Goal: Check status: Check status

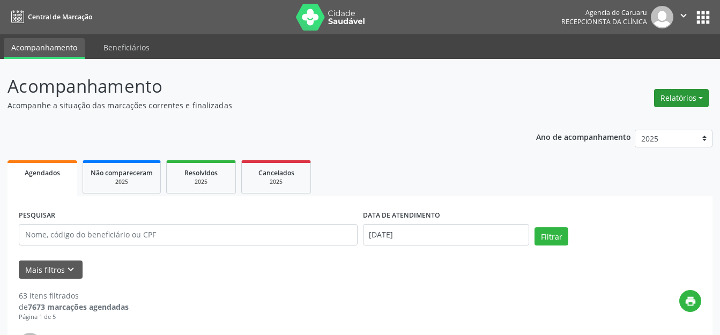
click at [656, 101] on button "Relatórios" at bounding box center [681, 98] width 55 height 18
click at [640, 118] on link "Agendamentos" at bounding box center [651, 121] width 115 height 15
select select "7"
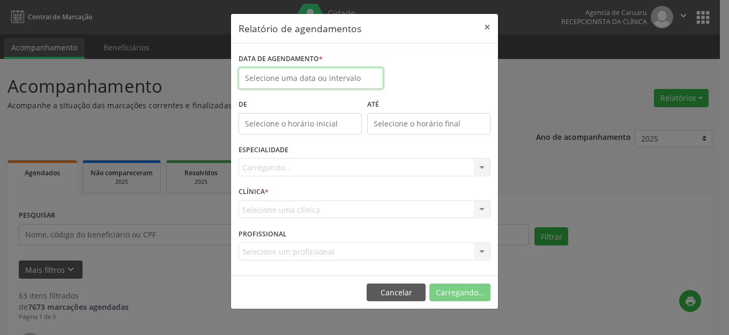
click at [321, 78] on input "text" at bounding box center [310, 78] width 145 height 21
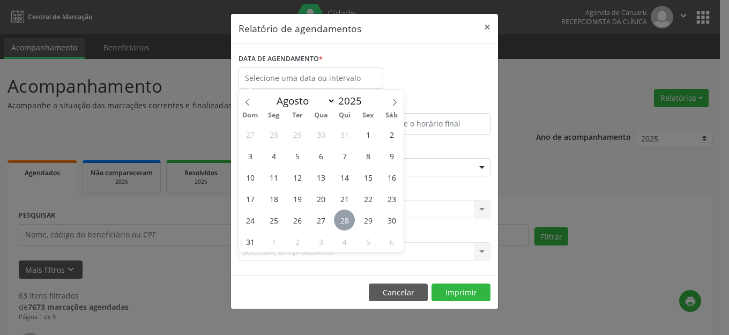
click at [346, 222] on span "28" at bounding box center [344, 219] width 21 height 21
type input "[DATE]"
click at [345, 222] on span "28" at bounding box center [344, 219] width 21 height 21
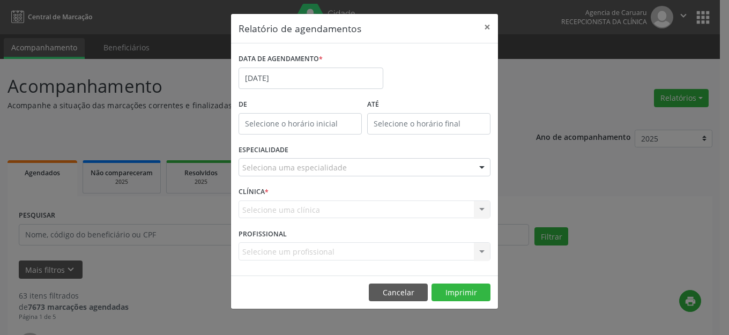
click at [357, 169] on div "Seleciona uma especialidade" at bounding box center [364, 167] width 252 height 18
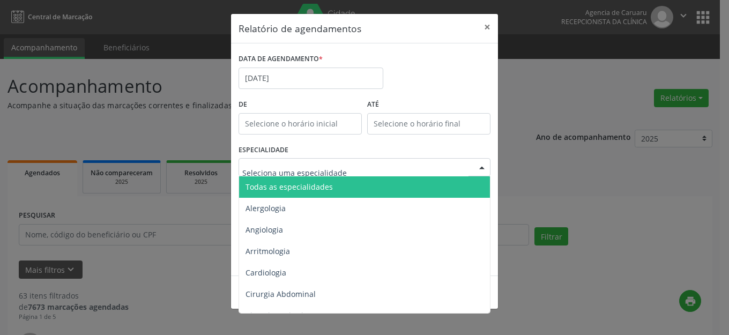
click at [356, 188] on span "Todas as especialidades" at bounding box center [365, 186] width 252 height 21
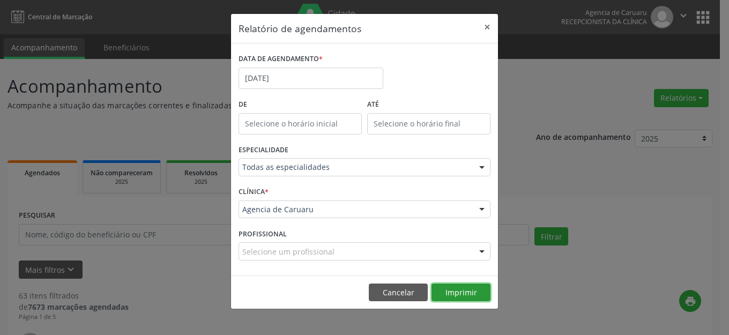
click at [479, 288] on button "Imprimir" at bounding box center [460, 292] width 59 height 18
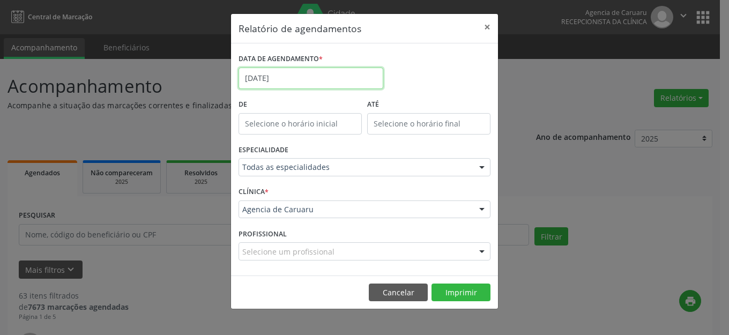
click at [289, 84] on body "Central de Marcação Agencia de [GEOGRAPHIC_DATA] Recepcionista da clínica  Con…" at bounding box center [364, 167] width 729 height 335
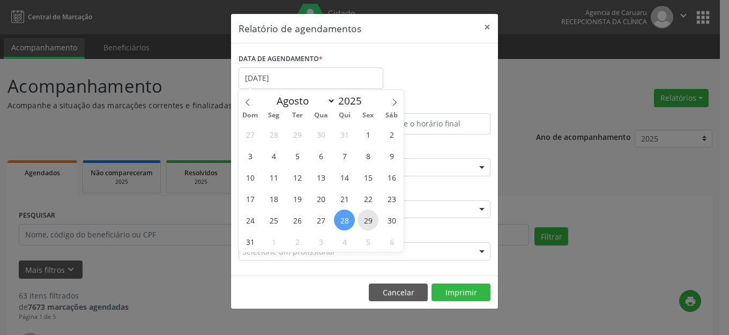
click at [366, 220] on span "29" at bounding box center [367, 219] width 21 height 21
type input "[DATE]"
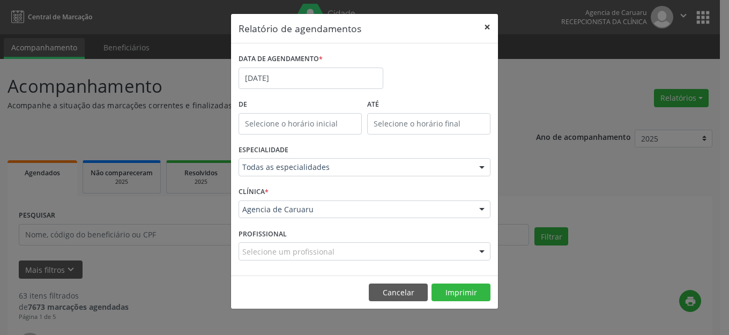
click at [486, 26] on button "×" at bounding box center [486, 27] width 21 height 26
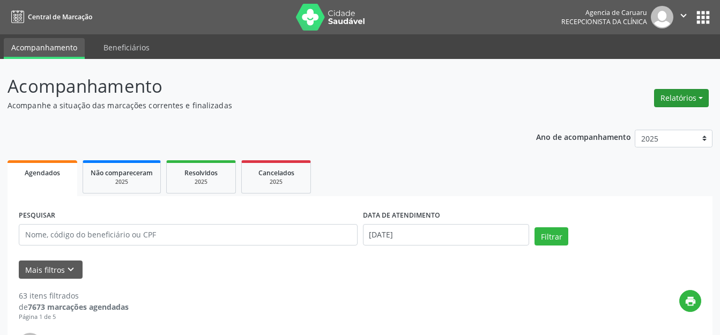
click at [694, 101] on button "Relatórios" at bounding box center [681, 98] width 55 height 18
click at [635, 120] on link "Agendamentos" at bounding box center [651, 121] width 115 height 15
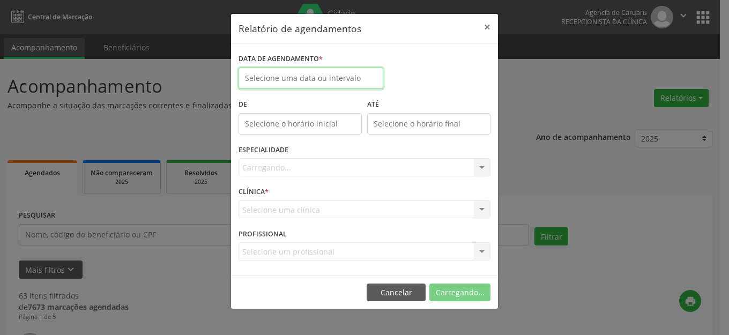
click at [327, 78] on input "text" at bounding box center [310, 78] width 145 height 21
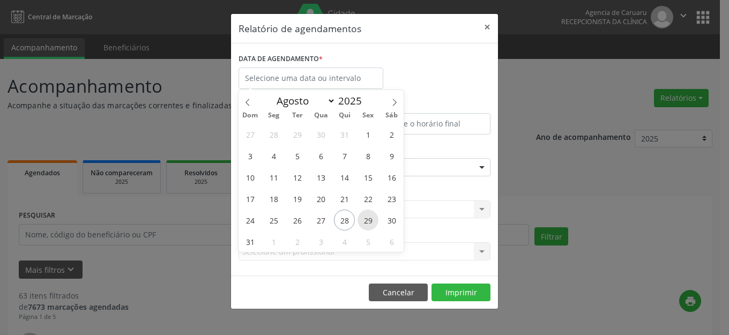
click at [368, 212] on span "29" at bounding box center [367, 219] width 21 height 21
type input "[DATE]"
click at [368, 212] on span "29" at bounding box center [367, 219] width 21 height 21
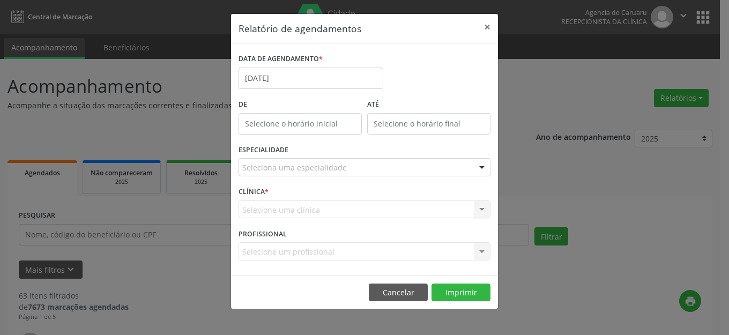
click at [383, 167] on div "Seleciona uma especialidade" at bounding box center [364, 167] width 252 height 18
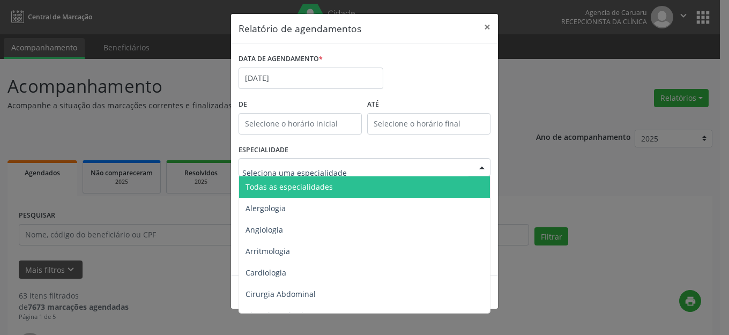
click at [379, 184] on span "Todas as especialidades" at bounding box center [365, 186] width 252 height 21
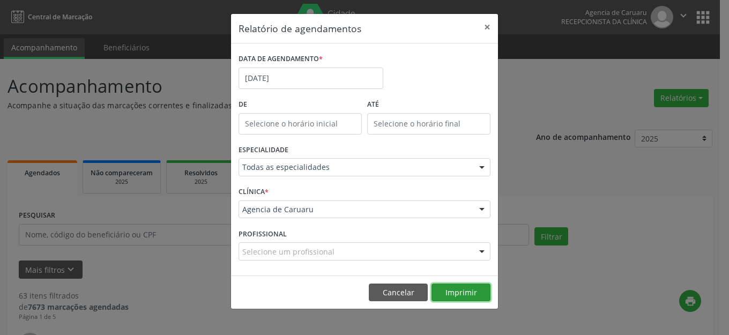
click at [449, 288] on button "Imprimir" at bounding box center [460, 292] width 59 height 18
click at [490, 26] on button "×" at bounding box center [486, 27] width 21 height 26
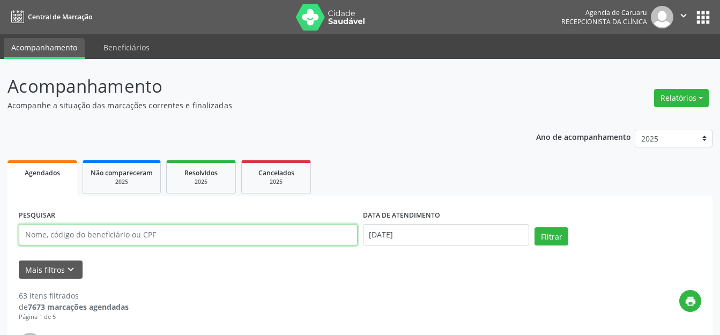
click at [226, 228] on input "text" at bounding box center [188, 234] width 339 height 21
paste input "[PERSON_NAME]"
type input "[PERSON_NAME]"
click at [441, 229] on input "[DATE]" at bounding box center [446, 234] width 167 height 21
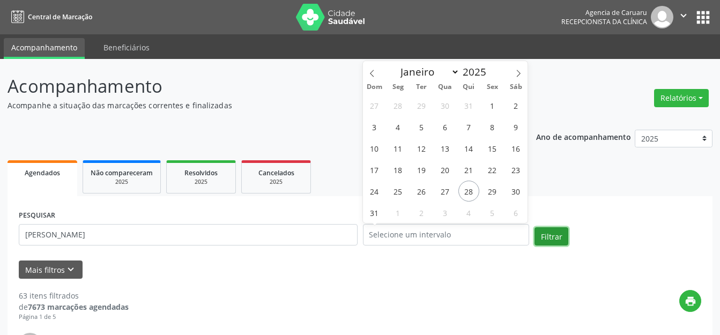
click at [549, 238] on button "Filtrar" at bounding box center [551, 236] width 34 height 18
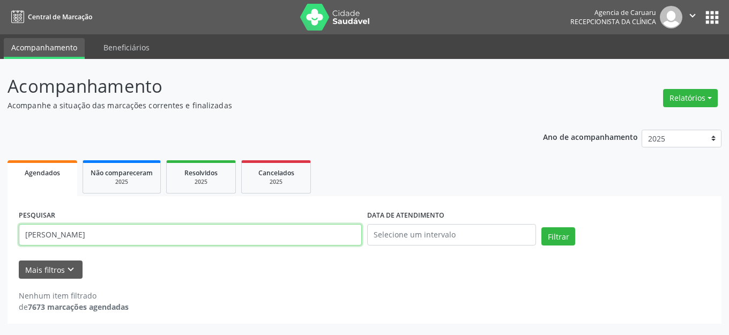
click at [127, 237] on input "[PERSON_NAME]" at bounding box center [190, 234] width 343 height 21
click at [136, 236] on input "[PERSON_NAME]" at bounding box center [190, 234] width 343 height 21
type input "M"
click at [676, 94] on button "Relatórios" at bounding box center [690, 98] width 55 height 18
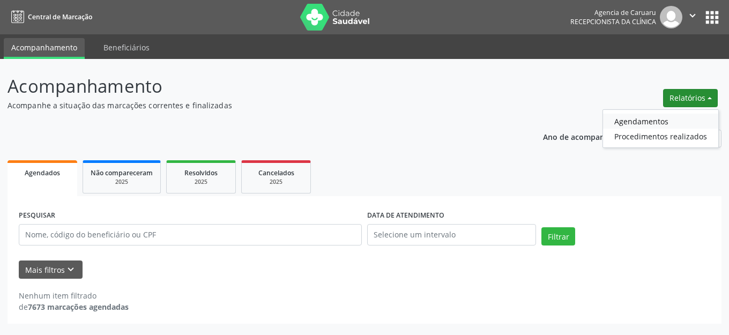
click at [618, 120] on link "Agendamentos" at bounding box center [660, 121] width 115 height 15
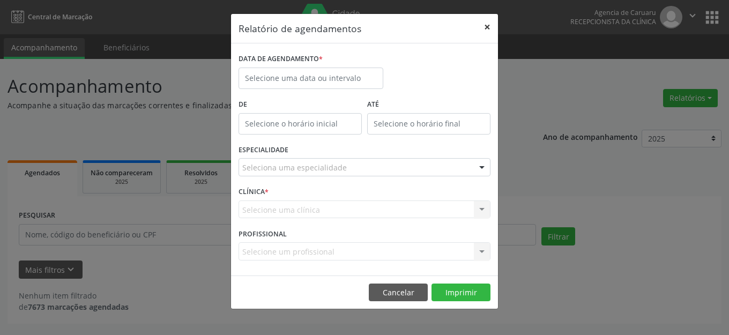
click at [489, 27] on button "×" at bounding box center [486, 27] width 21 height 26
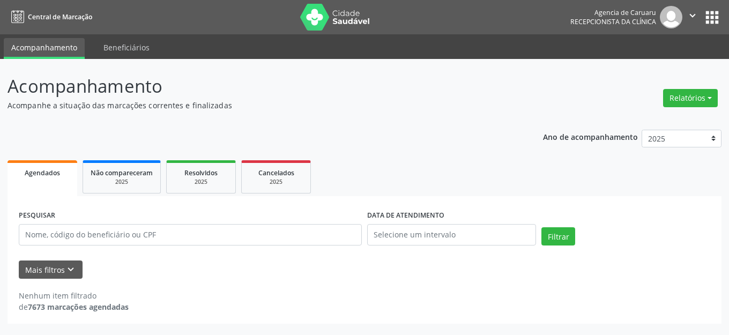
click at [685, 117] on div "Acompanhamento Acompanhe a situação das marcações correntes e finalizadas Relat…" at bounding box center [365, 198] width 714 height 251
click at [682, 85] on div "Relatórios Agendamentos Procedimentos realizados" at bounding box center [690, 92] width 62 height 38
click at [683, 105] on button "Relatórios" at bounding box center [690, 98] width 55 height 18
click at [662, 122] on link "Agendamentos" at bounding box center [660, 121] width 115 height 15
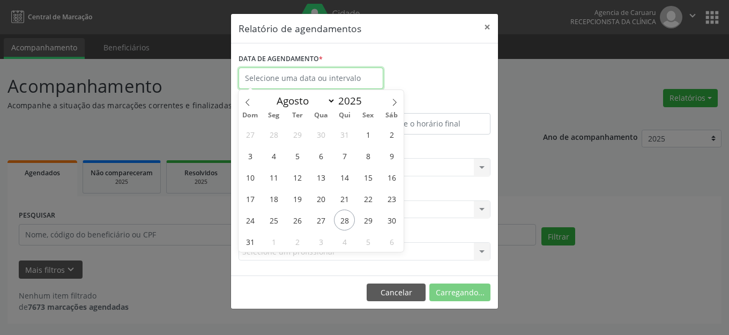
click at [310, 76] on input "text" at bounding box center [310, 78] width 145 height 21
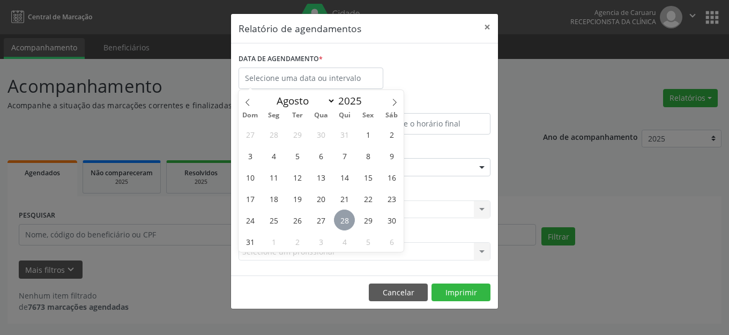
click at [349, 218] on span "28" at bounding box center [344, 219] width 21 height 21
type input "[DATE]"
click at [349, 218] on span "28" at bounding box center [344, 219] width 21 height 21
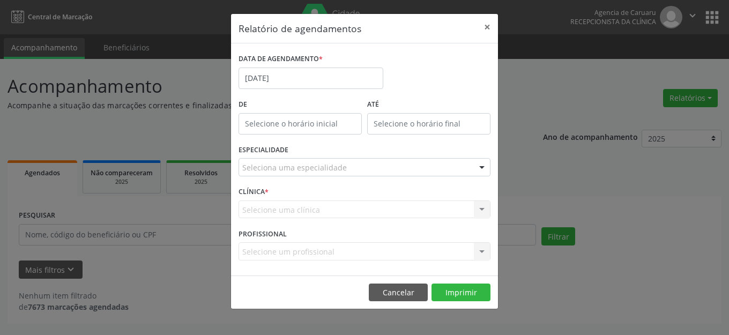
click at [350, 171] on div "Seleciona uma especialidade" at bounding box center [364, 167] width 252 height 18
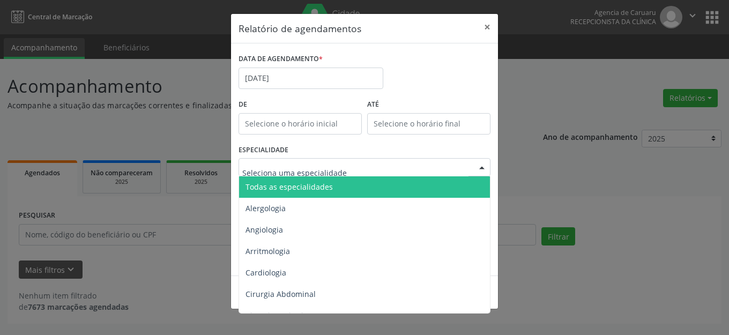
click at [346, 184] on span "Todas as especialidades" at bounding box center [365, 186] width 252 height 21
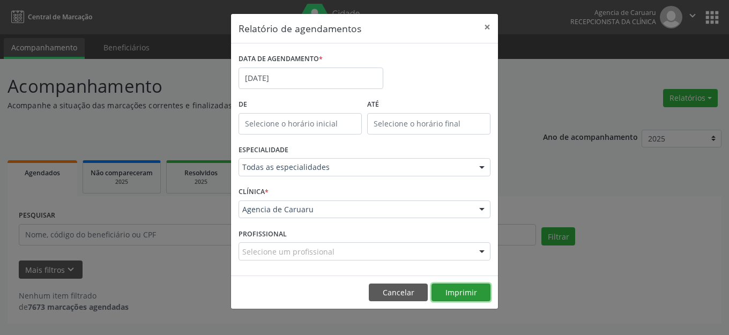
click at [462, 298] on button "Imprimir" at bounding box center [460, 292] width 59 height 18
click at [490, 31] on button "×" at bounding box center [486, 27] width 21 height 26
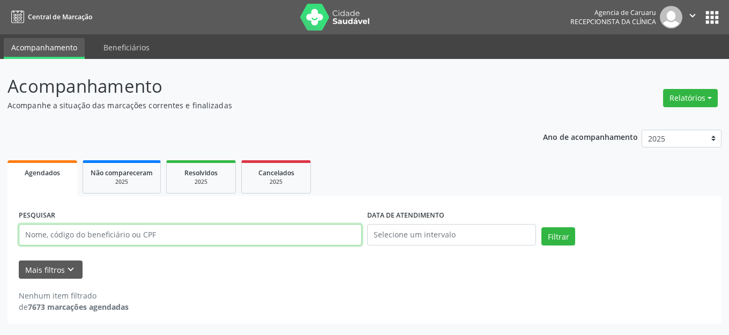
click at [189, 224] on input "text" at bounding box center [190, 234] width 343 height 21
click at [183, 229] on input "text" at bounding box center [190, 234] width 343 height 21
click at [199, 231] on input "text" at bounding box center [190, 234] width 343 height 21
paste input "[PERSON_NAME]"
type input "[PERSON_NAME]"
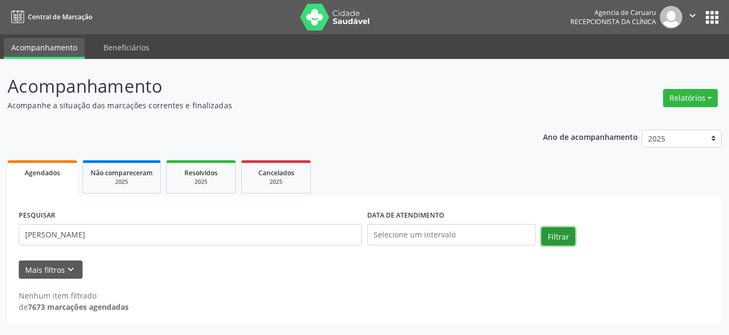
click at [556, 241] on button "Filtrar" at bounding box center [558, 236] width 34 height 18
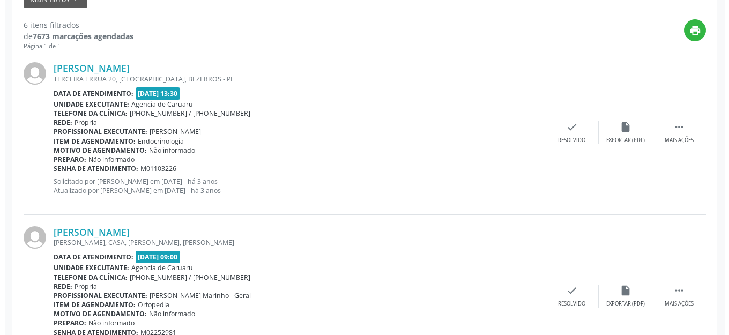
scroll to position [334, 0]
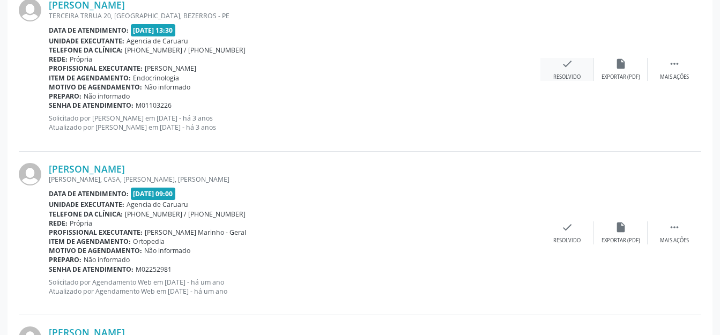
click at [570, 61] on icon "check" at bounding box center [567, 64] width 12 height 12
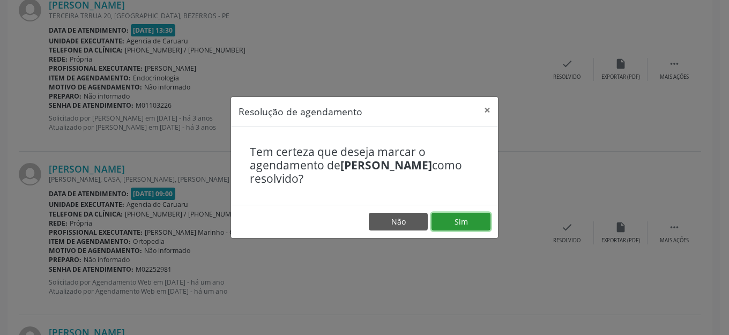
click at [477, 226] on button "Sim" at bounding box center [460, 222] width 59 height 18
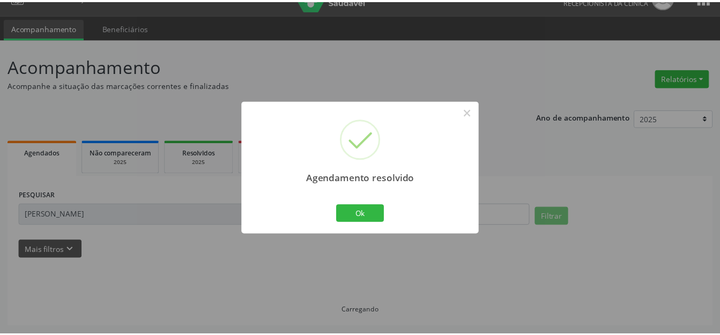
scroll to position [20, 0]
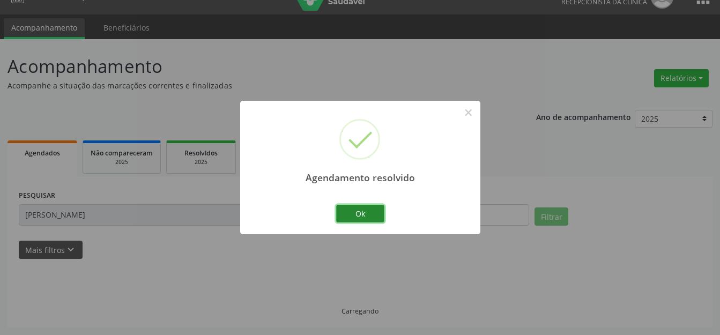
click at [346, 206] on button "Ok" at bounding box center [360, 214] width 48 height 18
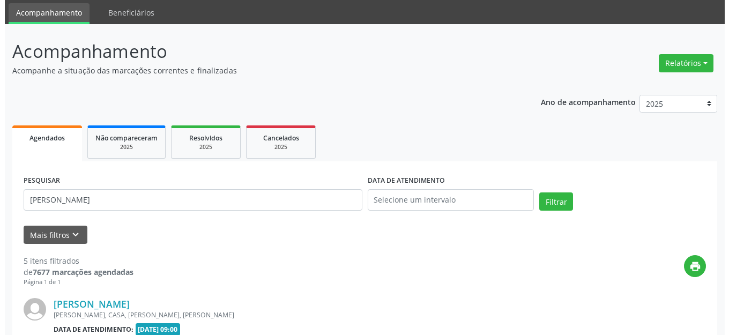
scroll to position [245, 0]
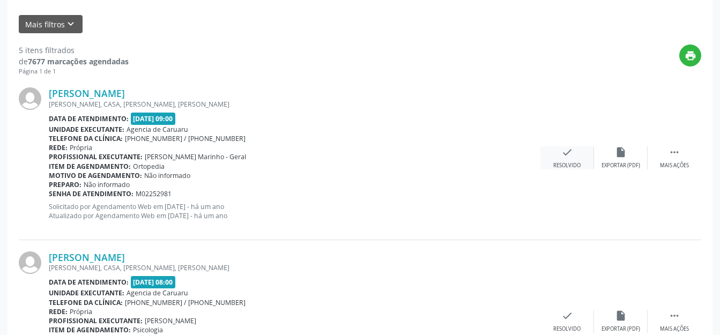
click at [569, 159] on div "check Resolvido" at bounding box center [567, 157] width 54 height 23
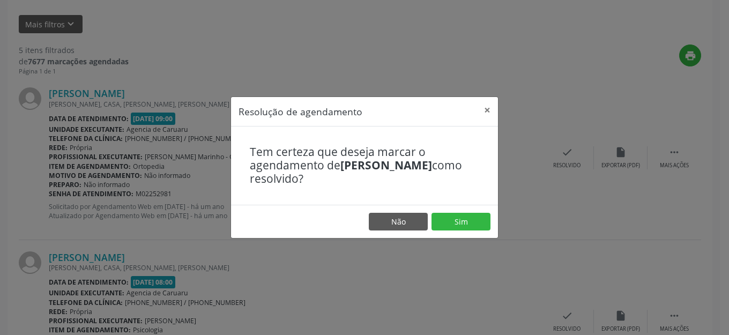
click at [469, 203] on div "Tem certeza que deseja marcar o agendamento de [PERSON_NAME] como resolvido?" at bounding box center [364, 165] width 267 height 78
click at [465, 220] on button "Sim" at bounding box center [460, 222] width 59 height 18
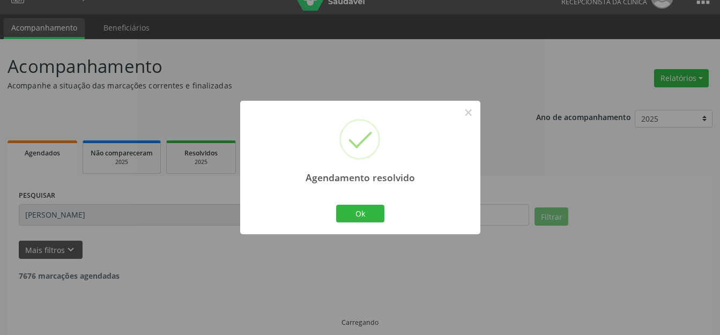
scroll to position [31, 0]
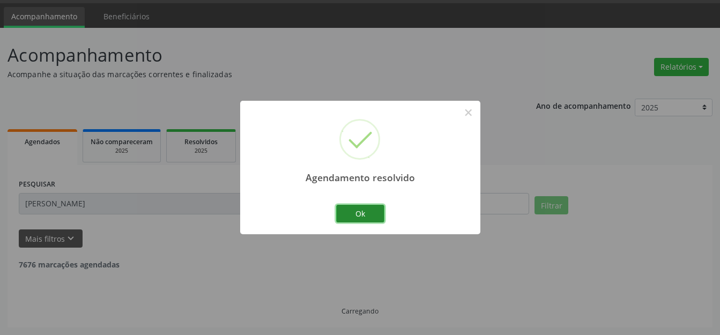
click at [342, 218] on button "Ok" at bounding box center [360, 214] width 48 height 18
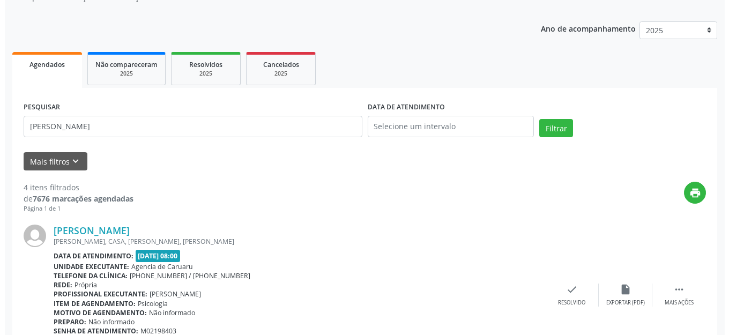
scroll to position [192, 0]
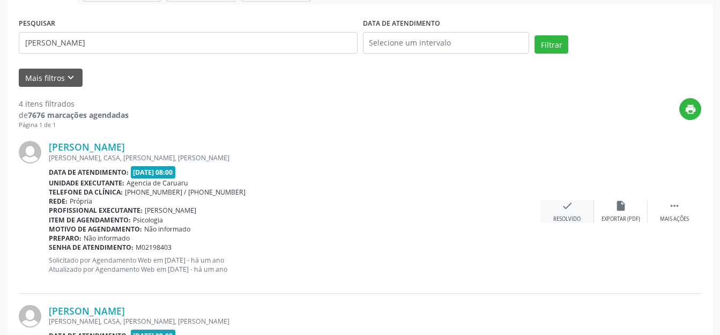
click at [553, 203] on div "check Resolvido" at bounding box center [567, 211] width 54 height 23
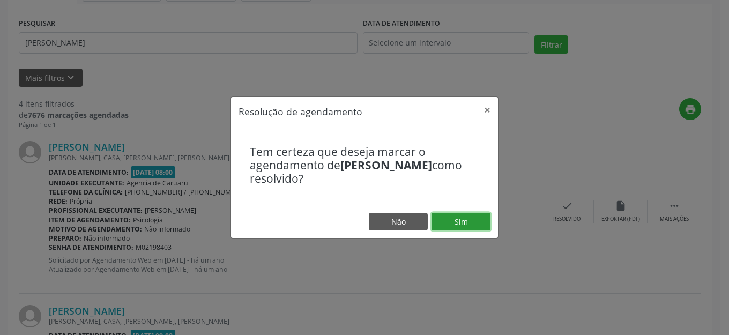
click at [438, 225] on button "Sim" at bounding box center [460, 222] width 59 height 18
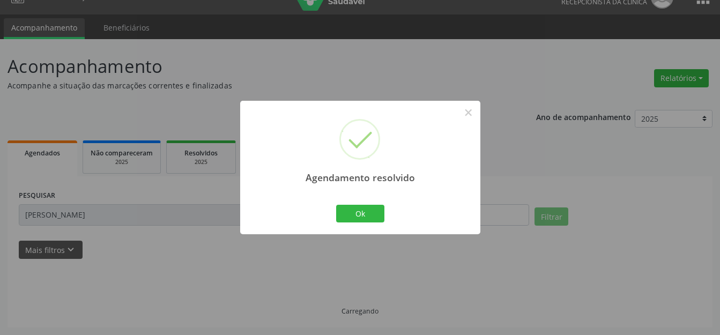
scroll to position [31, 0]
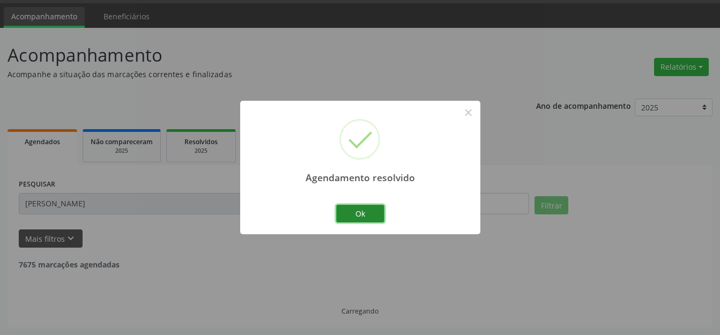
click at [354, 214] on button "Ok" at bounding box center [360, 214] width 48 height 18
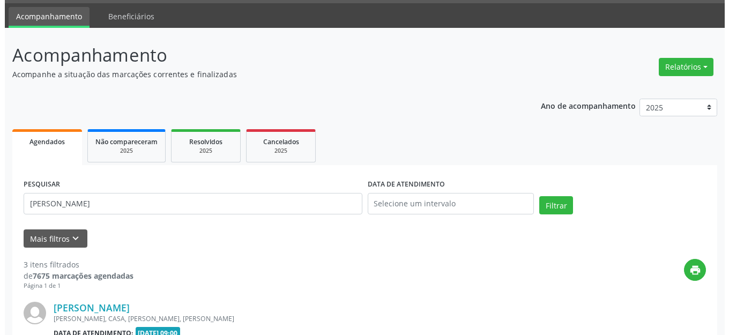
scroll to position [192, 0]
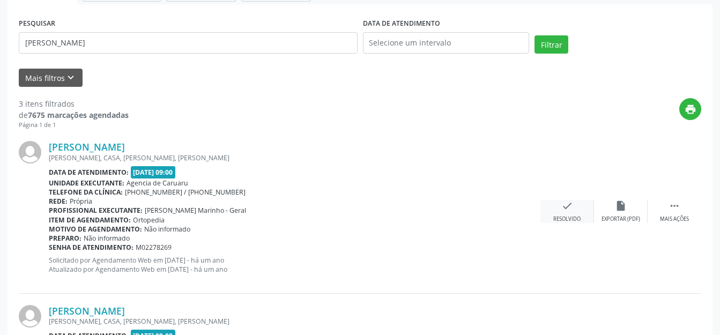
click at [565, 212] on div "check Resolvido" at bounding box center [567, 211] width 54 height 23
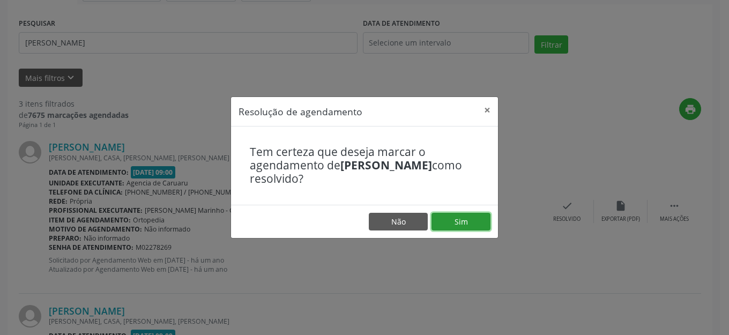
click at [456, 222] on button "Sim" at bounding box center [460, 222] width 59 height 18
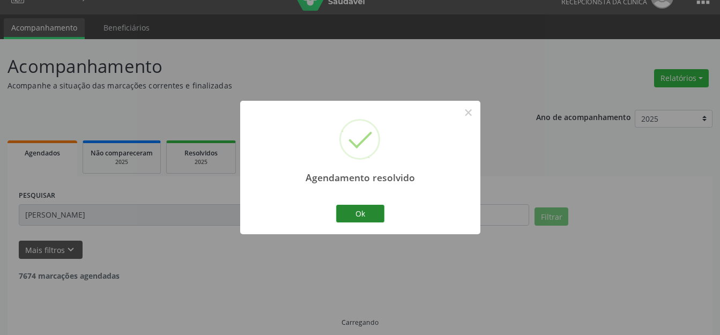
scroll to position [31, 0]
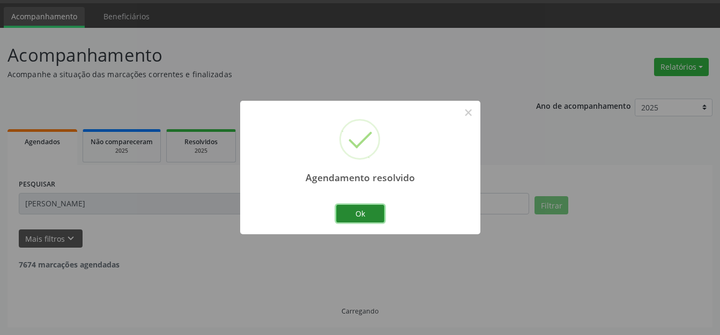
click at [379, 216] on button "Ok" at bounding box center [360, 214] width 48 height 18
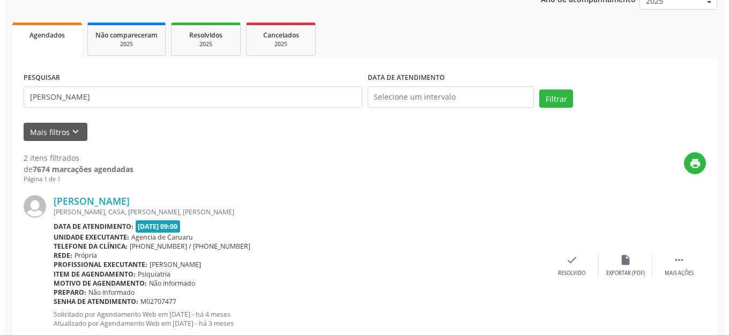
scroll to position [138, 0]
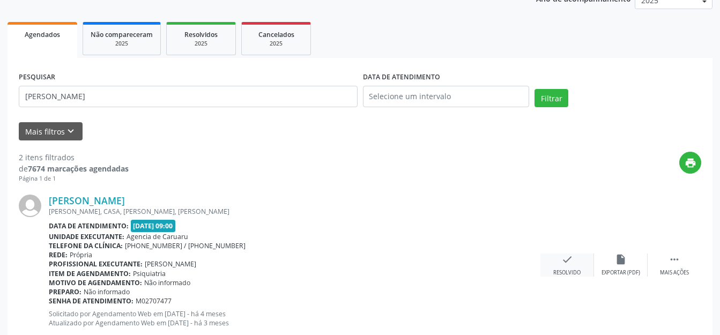
click at [565, 257] on icon "check" at bounding box center [567, 259] width 12 height 12
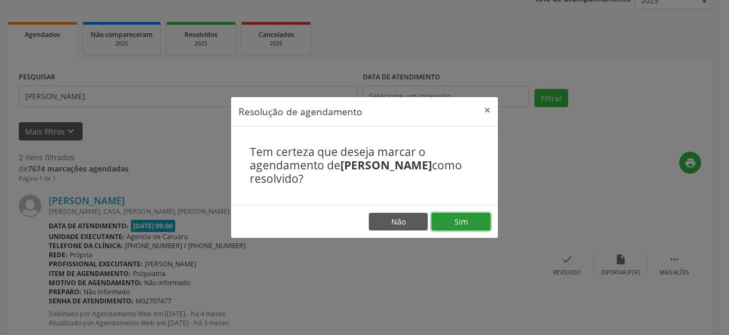
click at [471, 229] on button "Sim" at bounding box center [460, 222] width 59 height 18
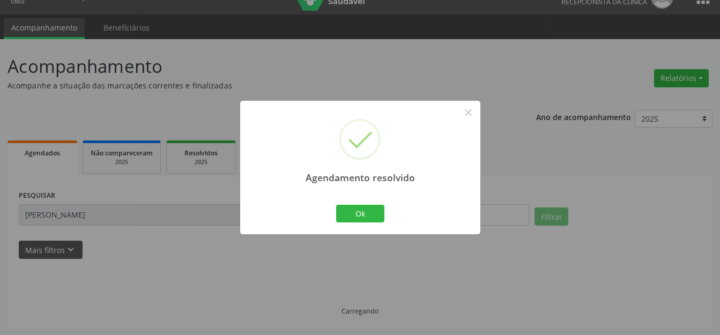
scroll to position [31, 0]
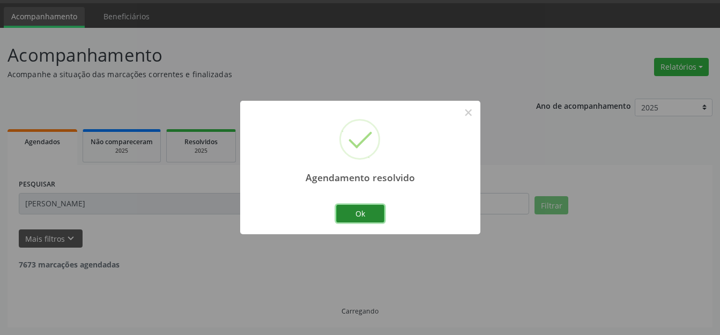
click at [366, 207] on button "Ok" at bounding box center [360, 214] width 48 height 18
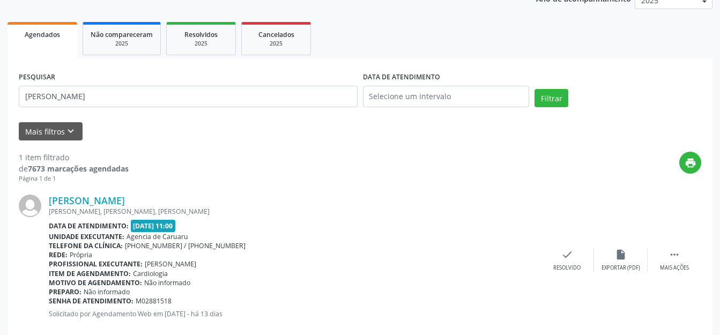
scroll to position [159, 0]
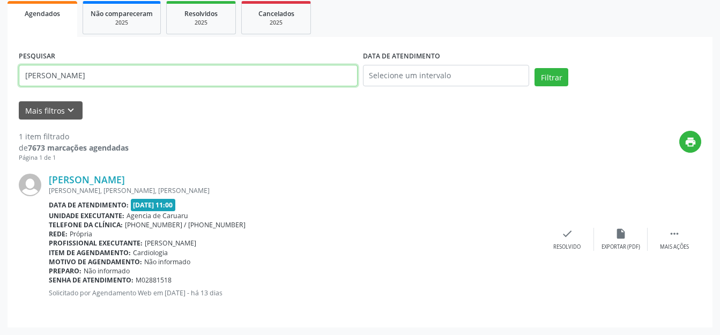
drag, startPoint x: 146, startPoint y: 68, endPoint x: 0, endPoint y: 84, distance: 146.7
click at [0, 84] on div "Acompanhamento Acompanhe a situação das marcações correntes e finalizadas Relat…" at bounding box center [360, 117] width 720 height 435
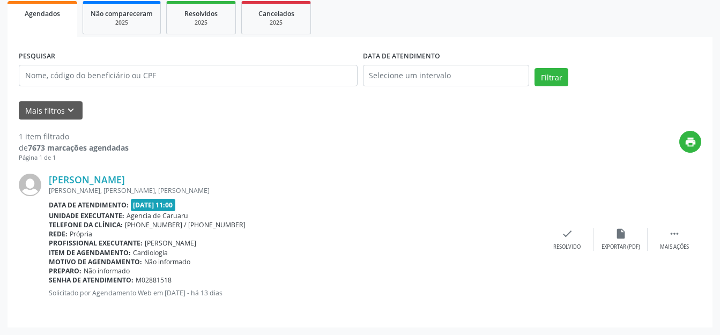
click at [358, 236] on div "Rede: [GEOGRAPHIC_DATA]" at bounding box center [294, 233] width 491 height 9
